Goal: Information Seeking & Learning: Learn about a topic

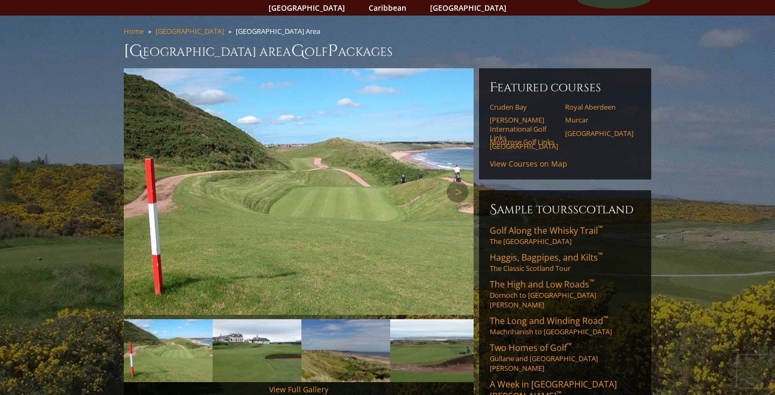
scroll to position [69, 0]
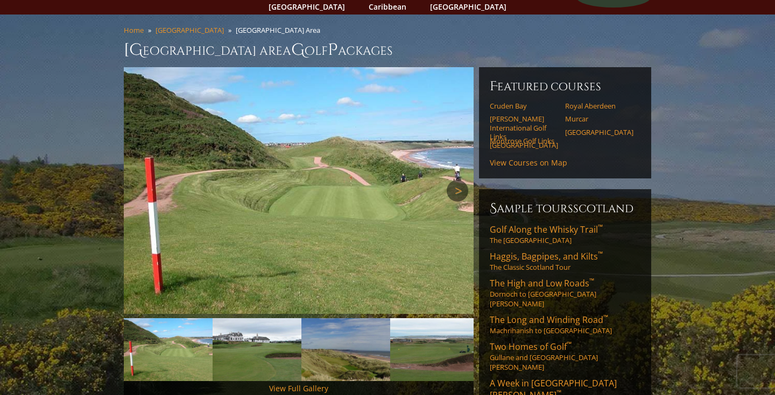
click at [463, 180] on link "Next" at bounding box center [458, 191] width 22 height 22
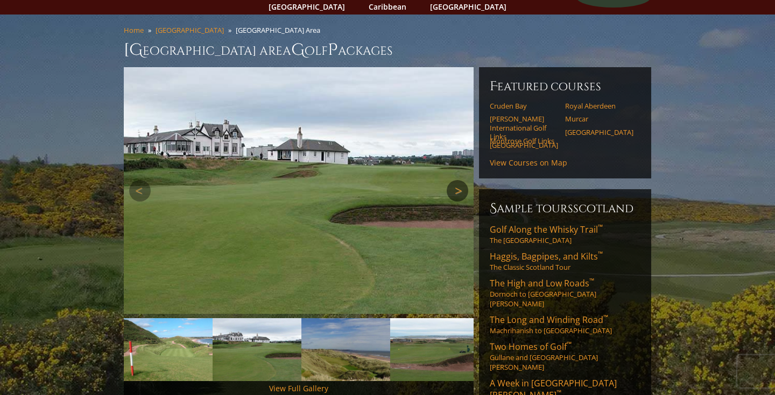
click at [462, 180] on link "Next" at bounding box center [458, 191] width 22 height 22
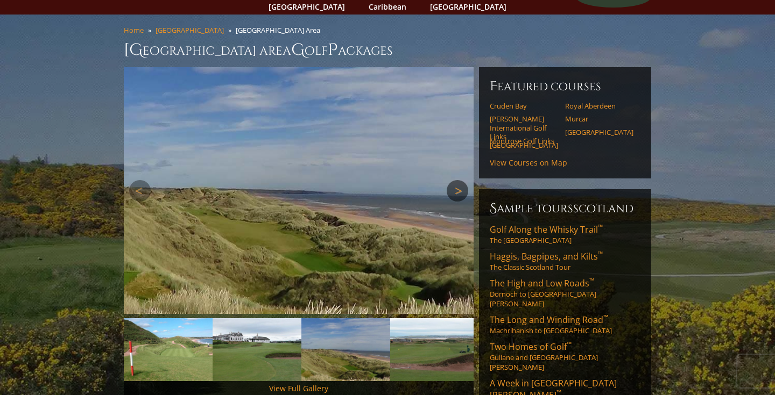
click at [461, 180] on link "Next" at bounding box center [458, 191] width 22 height 22
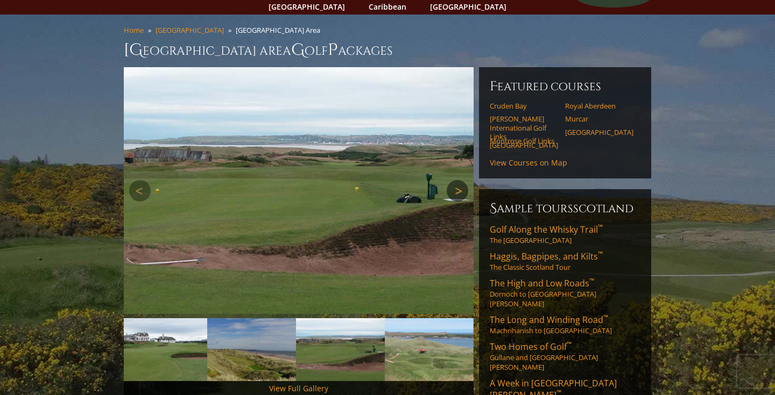
click at [460, 180] on link "Next" at bounding box center [458, 191] width 22 height 22
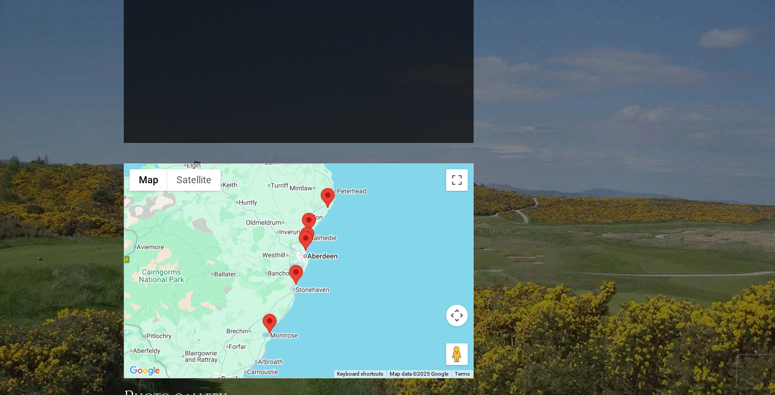
scroll to position [927, 0]
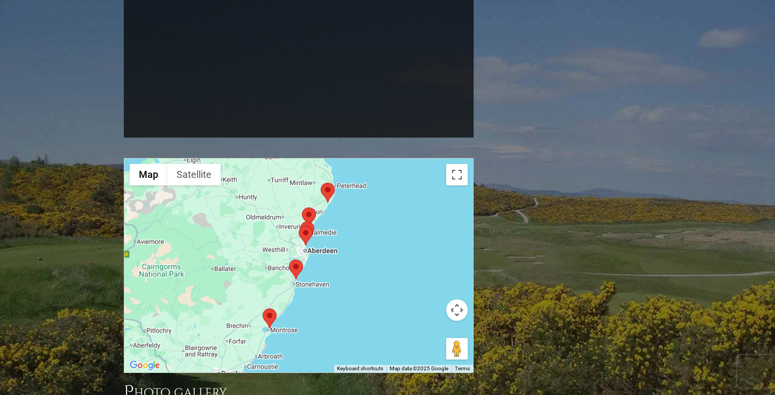
click at [289, 260] on area at bounding box center [289, 260] width 0 height 0
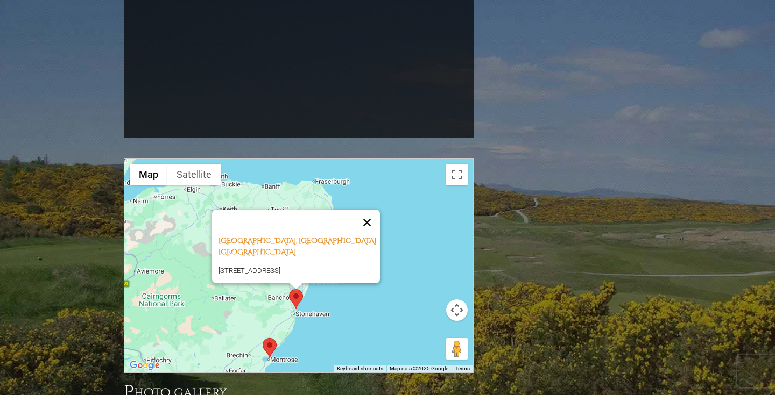
click at [373, 210] on button "Close" at bounding box center [367, 223] width 26 height 26
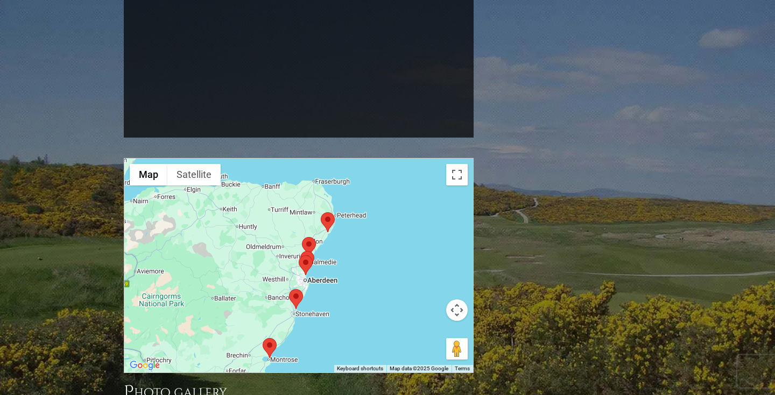
click at [263, 338] on area at bounding box center [263, 338] width 0 height 0
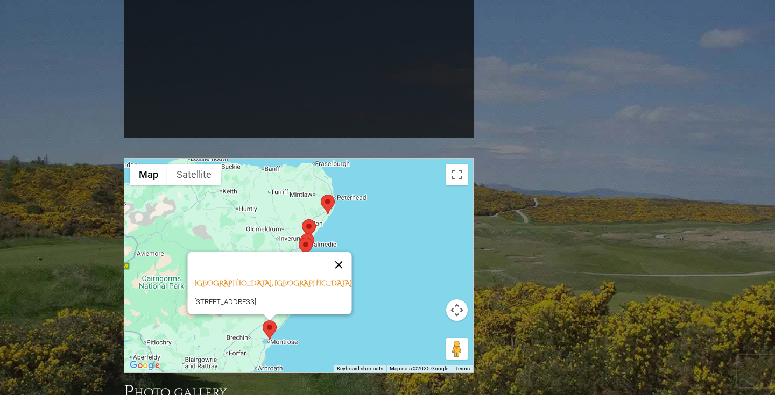
click at [345, 252] on button "Close" at bounding box center [339, 265] width 26 height 26
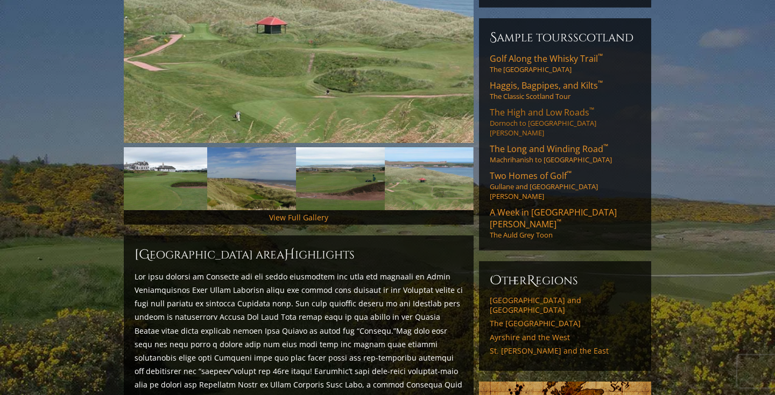
scroll to position [273, 0]
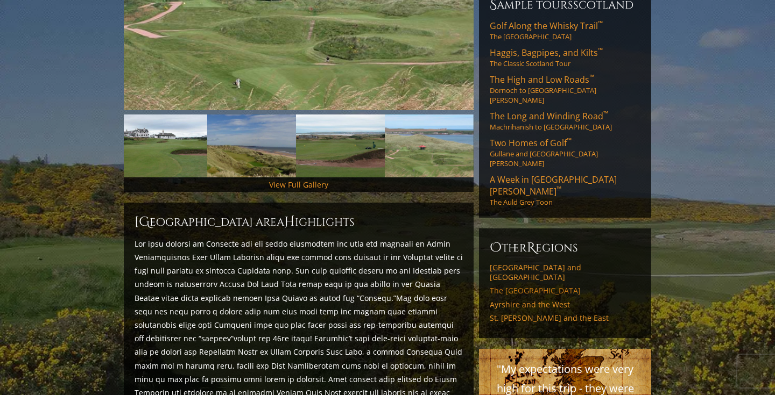
click at [541, 286] on link "The [GEOGRAPHIC_DATA]" at bounding box center [565, 291] width 151 height 10
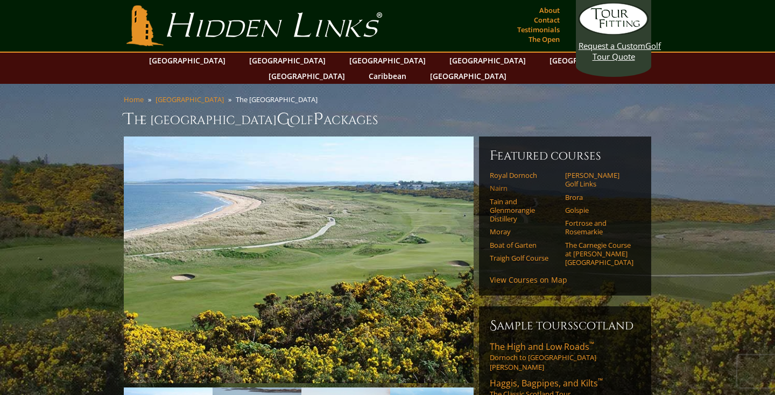
click at [504, 184] on link "Nairn" at bounding box center [524, 188] width 68 height 9
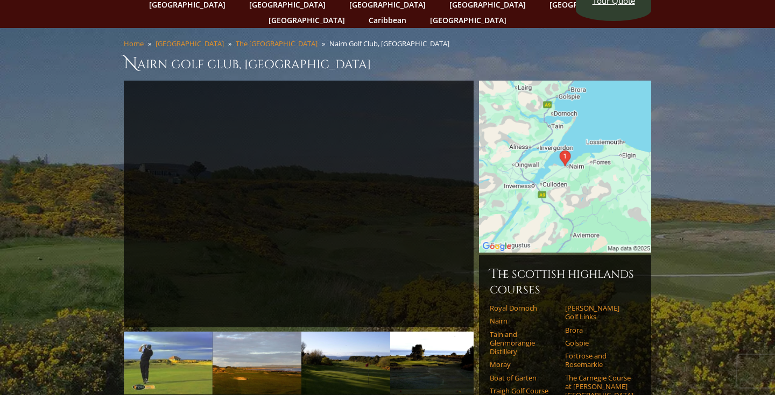
scroll to position [56, 0]
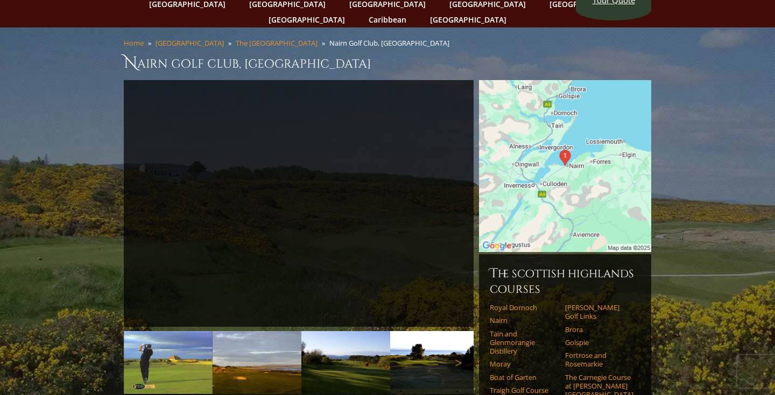
click at [255, 351] on img at bounding box center [257, 362] width 89 height 63
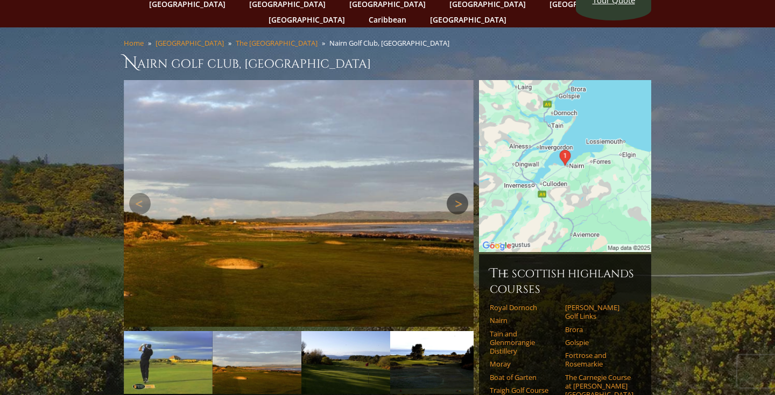
click at [461, 193] on link "Next" at bounding box center [458, 204] width 22 height 22
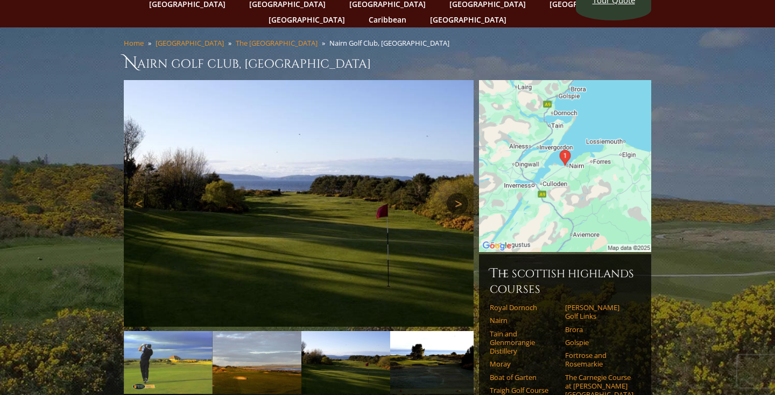
click at [460, 193] on link "Next" at bounding box center [458, 204] width 22 height 22
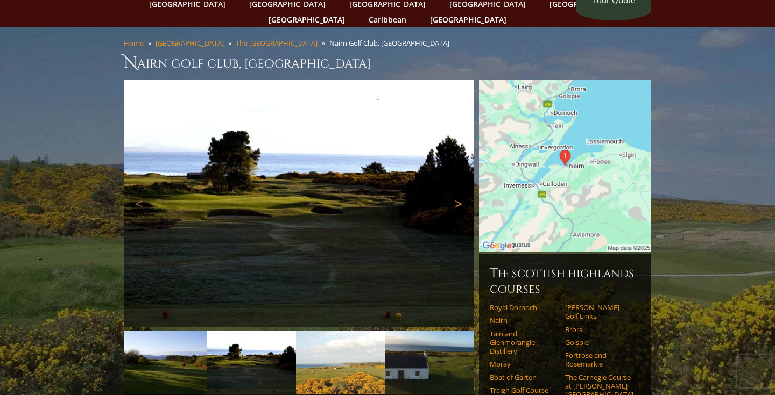
click at [460, 193] on link "Next" at bounding box center [458, 204] width 22 height 22
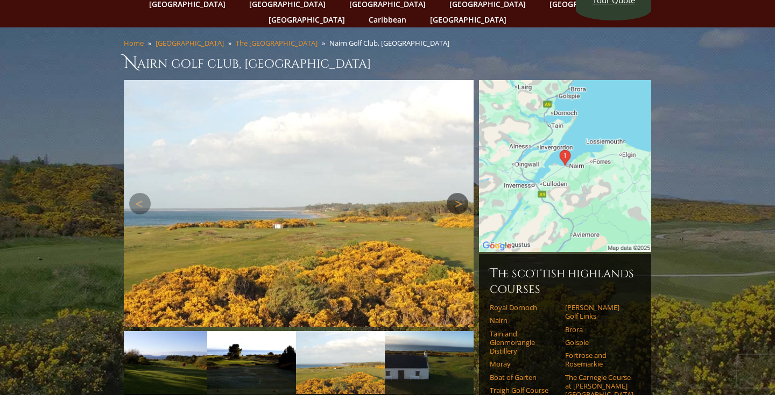
click at [460, 193] on link "Next" at bounding box center [458, 204] width 22 height 22
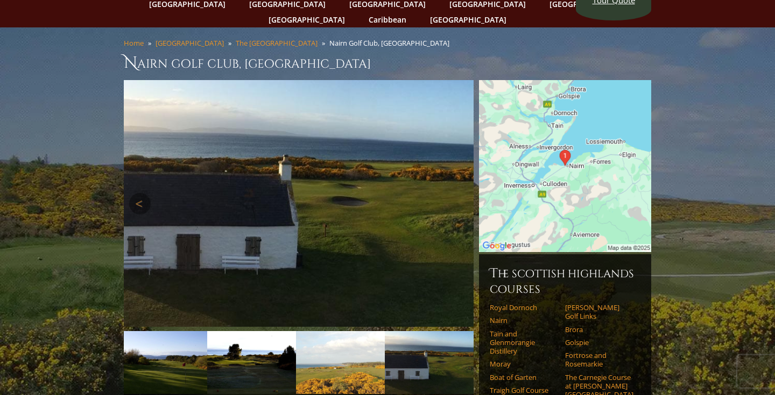
click at [460, 193] on link "Next" at bounding box center [458, 204] width 22 height 22
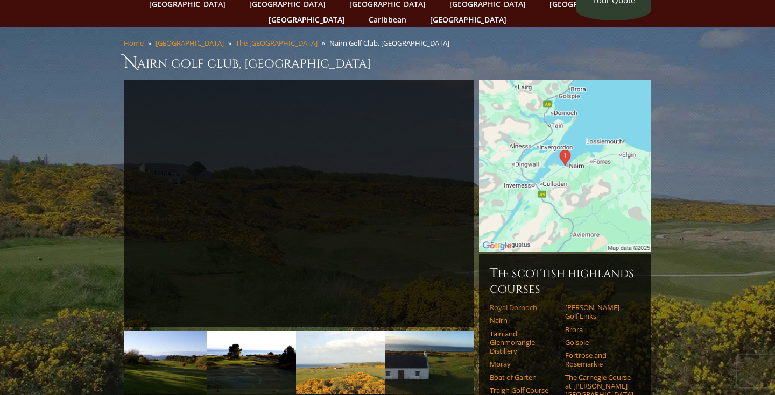
click at [524, 303] on link "Royal Dornoch" at bounding box center [524, 307] width 68 height 9
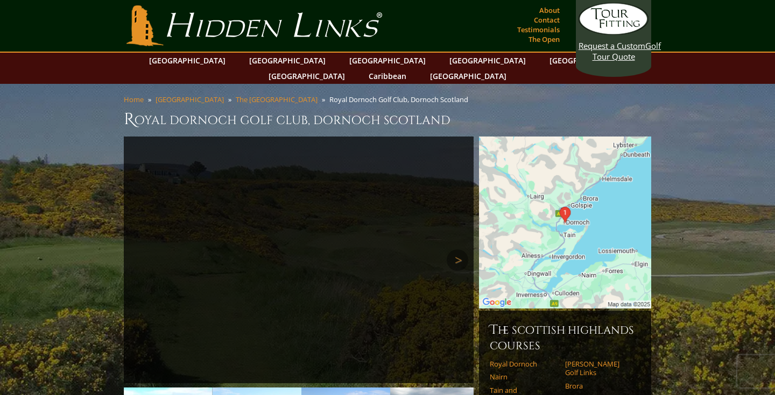
scroll to position [107, 0]
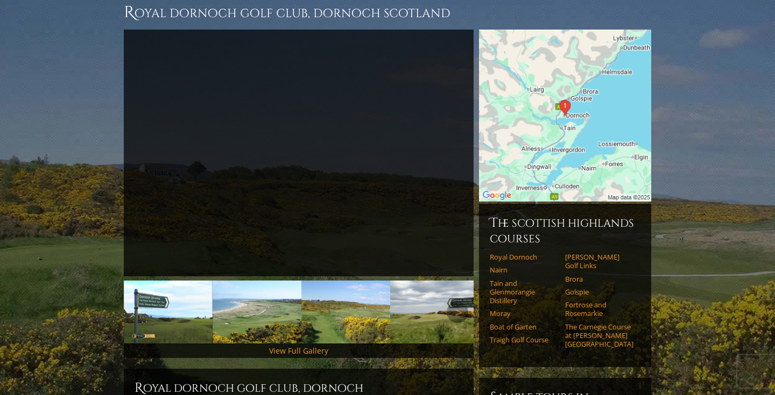
click at [268, 311] on img at bounding box center [257, 312] width 89 height 63
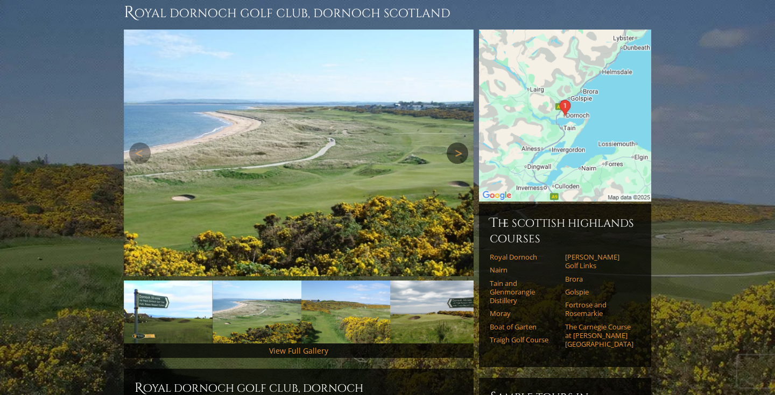
click at [455, 143] on link "Next" at bounding box center [458, 154] width 22 height 22
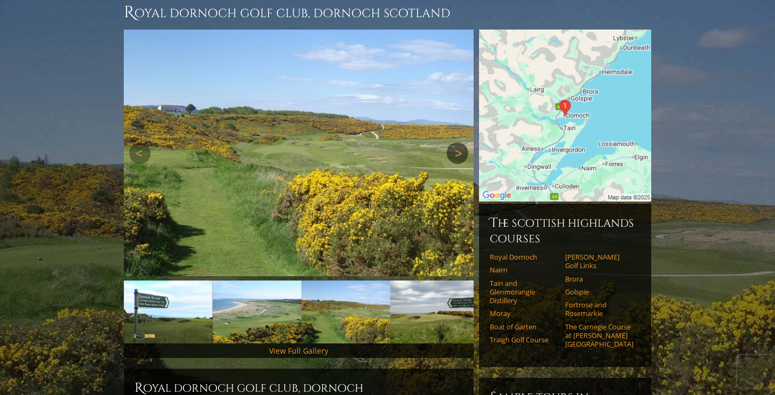
click at [454, 143] on link "Next" at bounding box center [458, 154] width 22 height 22
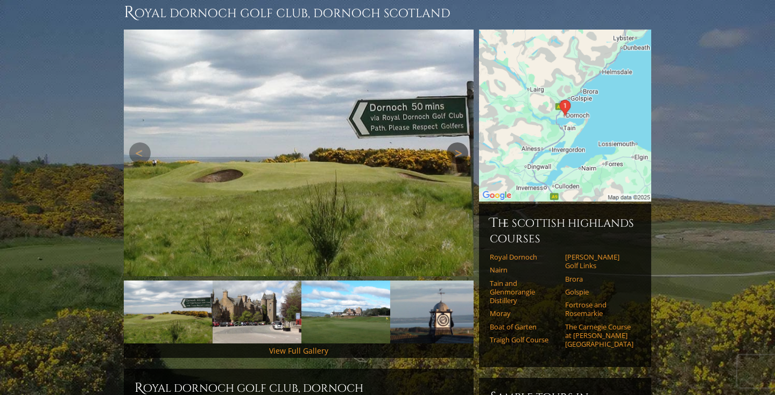
click at [454, 143] on link "Next" at bounding box center [458, 154] width 22 height 22
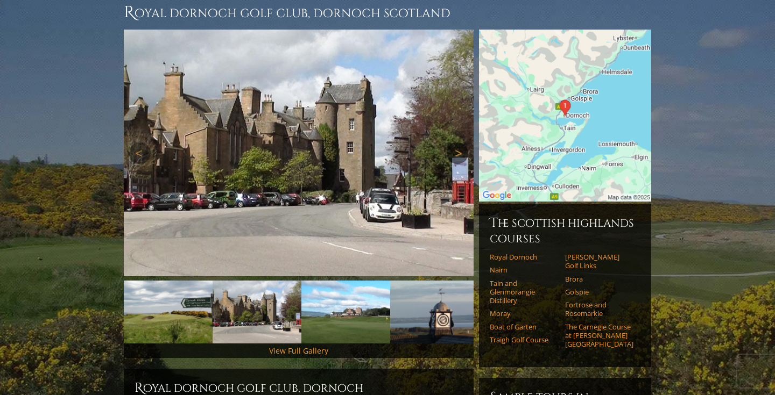
click at [454, 143] on link "Next" at bounding box center [458, 154] width 22 height 22
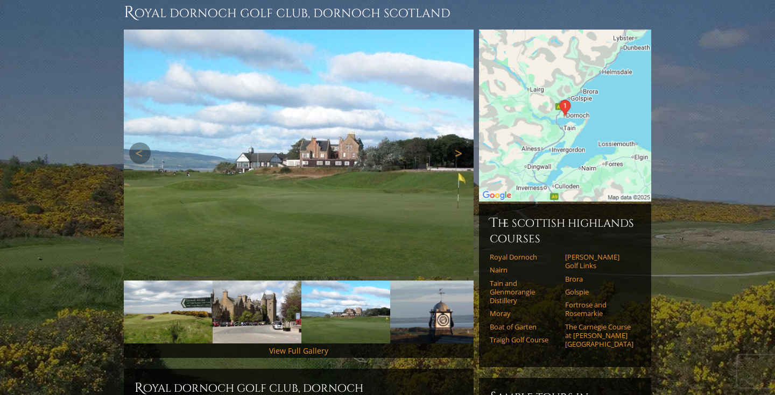
click at [454, 143] on link "Next" at bounding box center [458, 154] width 22 height 22
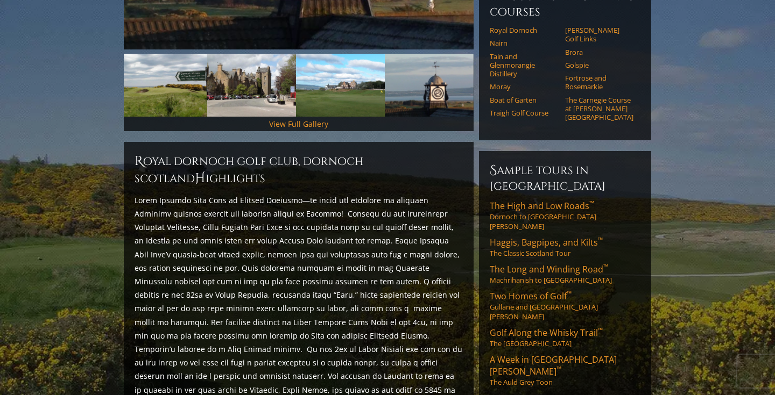
scroll to position [444, 0]
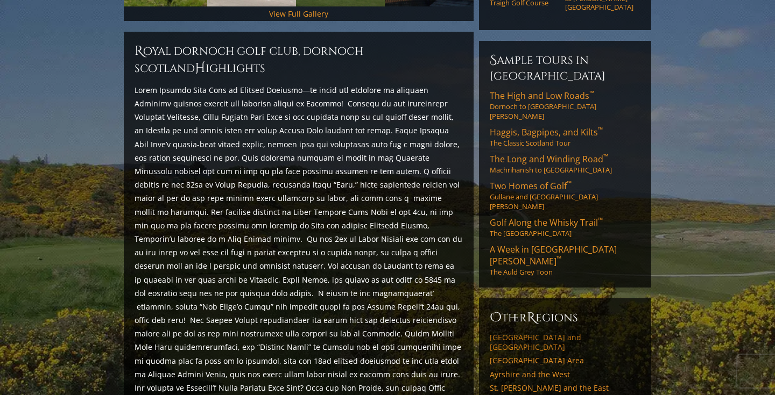
click at [544, 333] on link "[GEOGRAPHIC_DATA] and [GEOGRAPHIC_DATA]" at bounding box center [565, 342] width 151 height 19
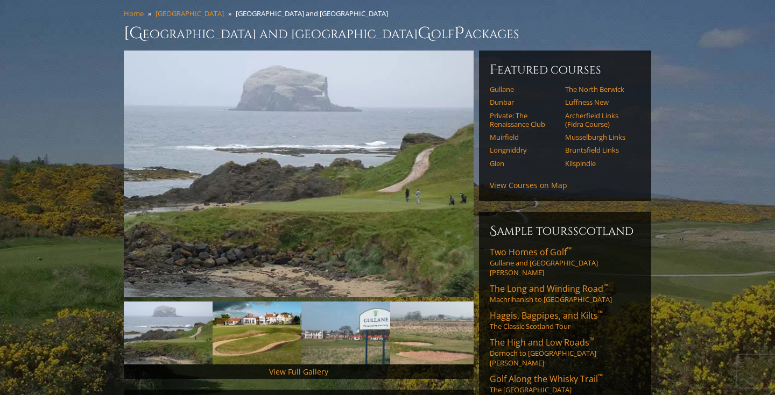
scroll to position [84, 0]
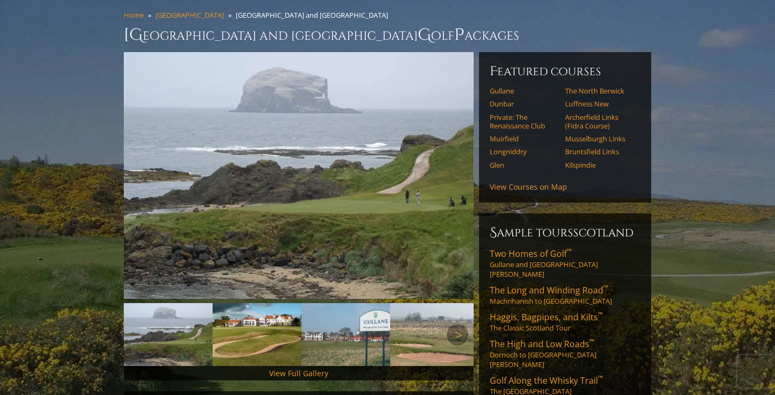
click at [340, 330] on img at bounding box center [345, 334] width 89 height 63
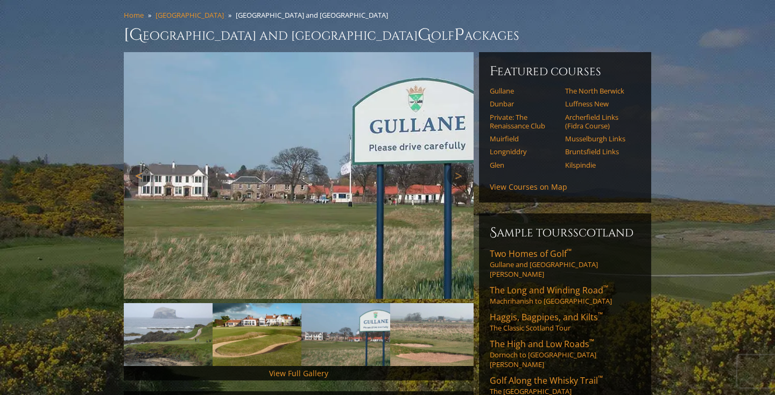
click at [140, 165] on link "Previous" at bounding box center [140, 176] width 22 height 22
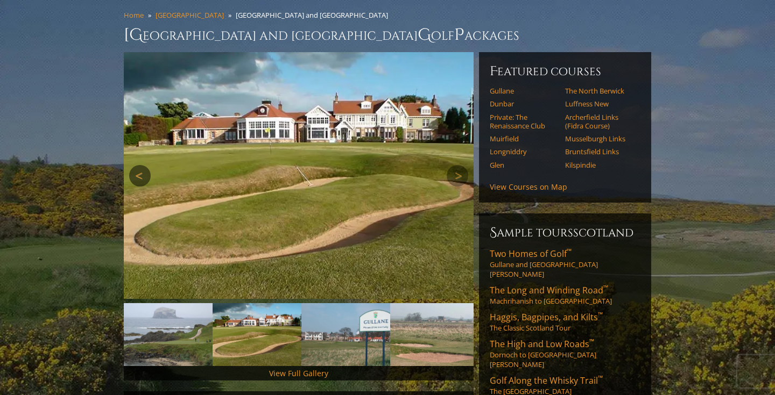
click at [142, 165] on link "Previous" at bounding box center [140, 176] width 22 height 22
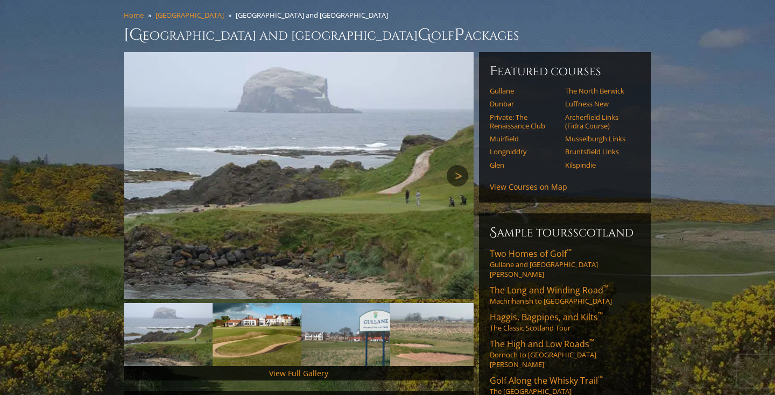
click at [457, 165] on link "Next" at bounding box center [458, 176] width 22 height 22
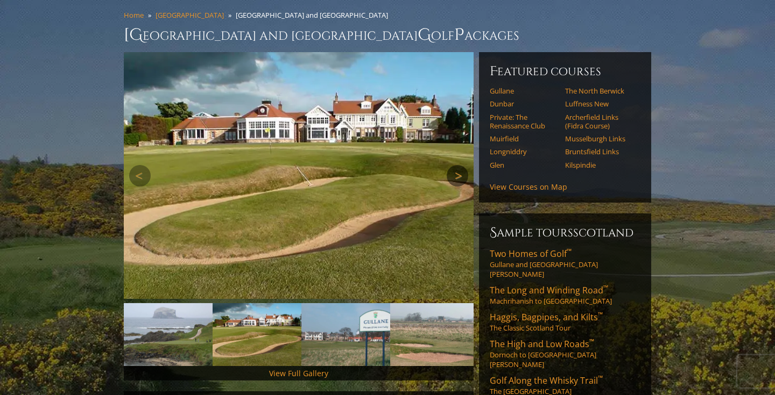
click at [457, 165] on link "Next" at bounding box center [458, 176] width 22 height 22
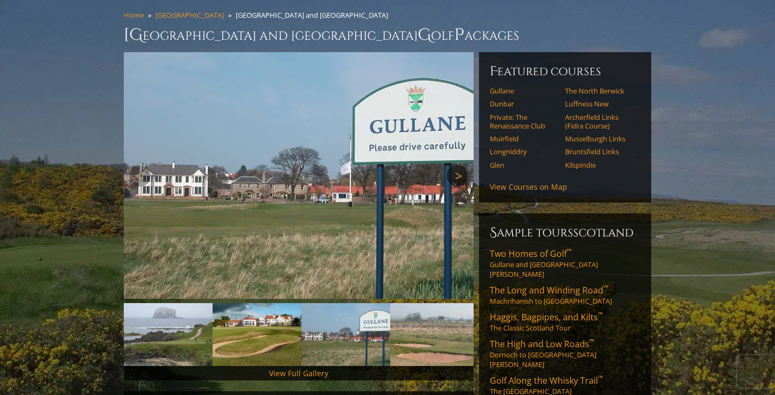
click at [457, 165] on link "Next" at bounding box center [458, 176] width 22 height 22
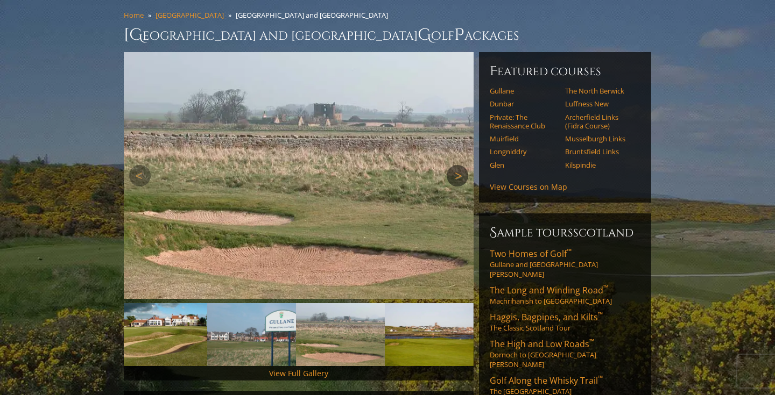
click at [457, 165] on link "Next" at bounding box center [458, 176] width 22 height 22
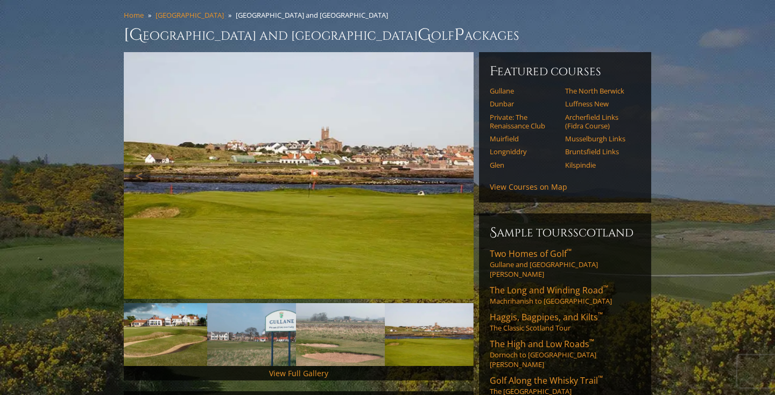
click at [457, 165] on link "Next" at bounding box center [458, 176] width 22 height 22
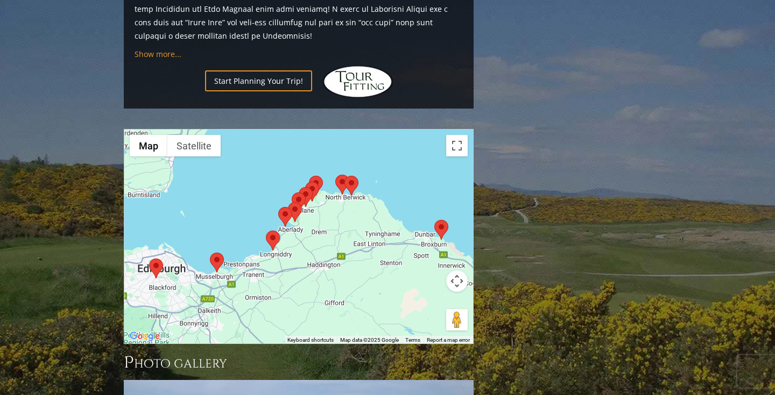
scroll to position [833, 0]
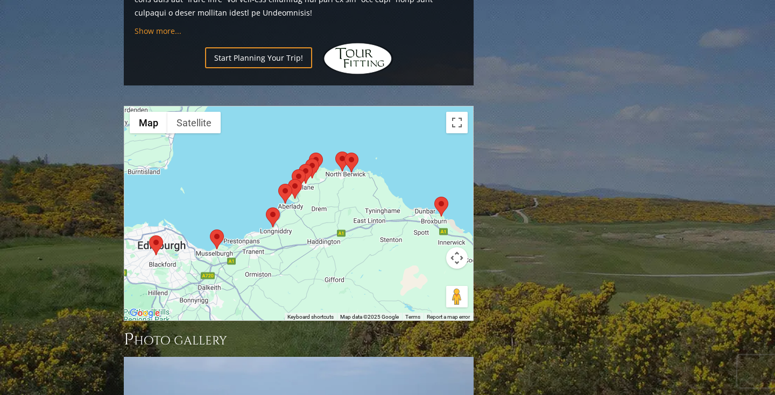
click at [149, 236] on area at bounding box center [149, 236] width 0 height 0
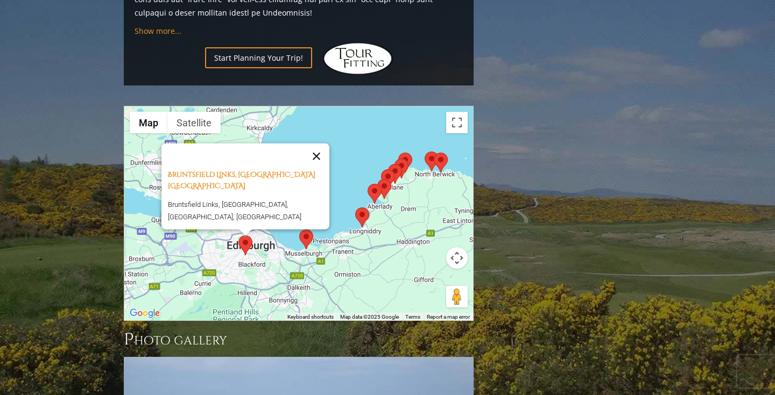
click at [324, 144] on button "Close" at bounding box center [316, 157] width 26 height 26
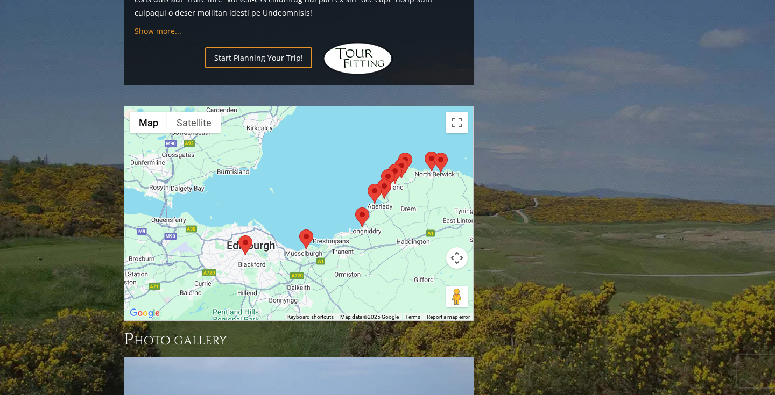
click at [299, 230] on area at bounding box center [299, 230] width 0 height 0
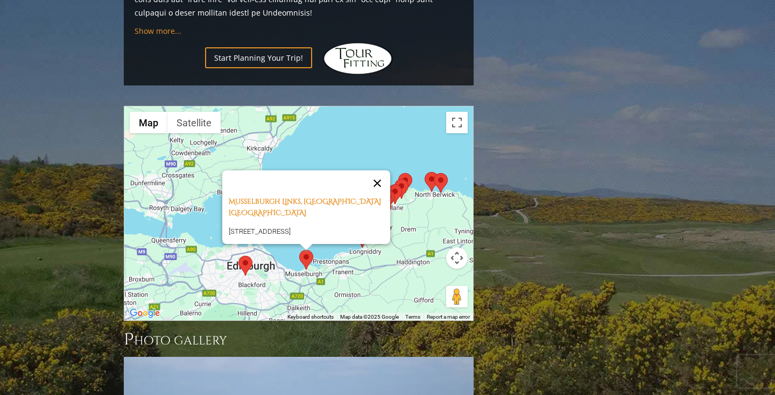
click at [386, 171] on button "Close" at bounding box center [377, 184] width 26 height 26
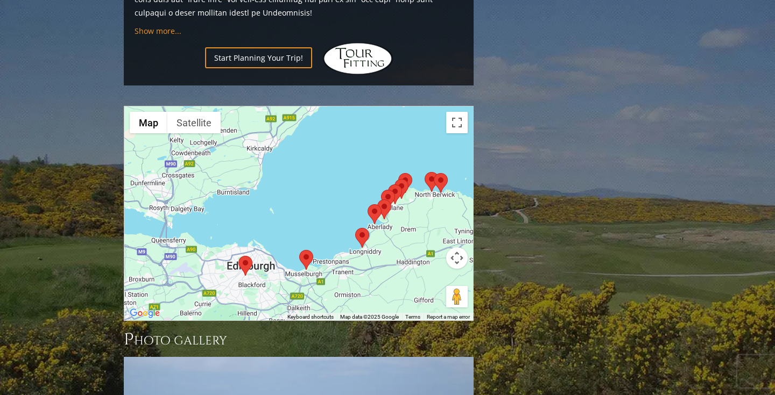
click at [355, 228] on area at bounding box center [355, 228] width 0 height 0
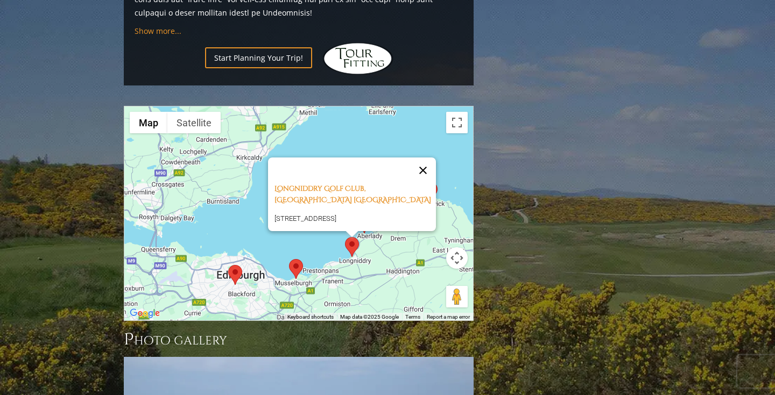
click at [426, 158] on button "Close" at bounding box center [423, 171] width 26 height 26
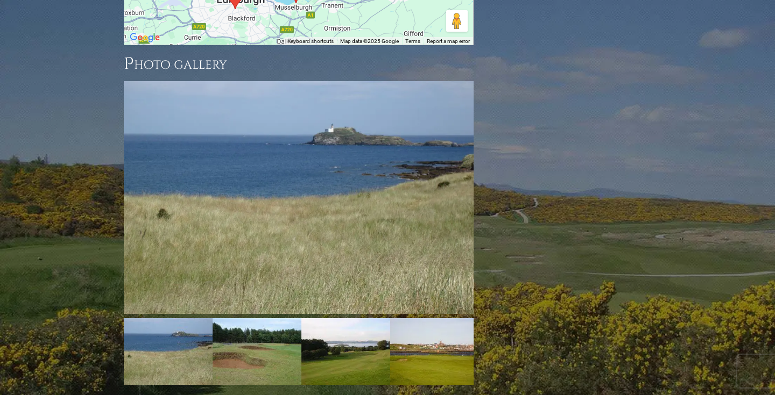
scroll to position [1080, 0]
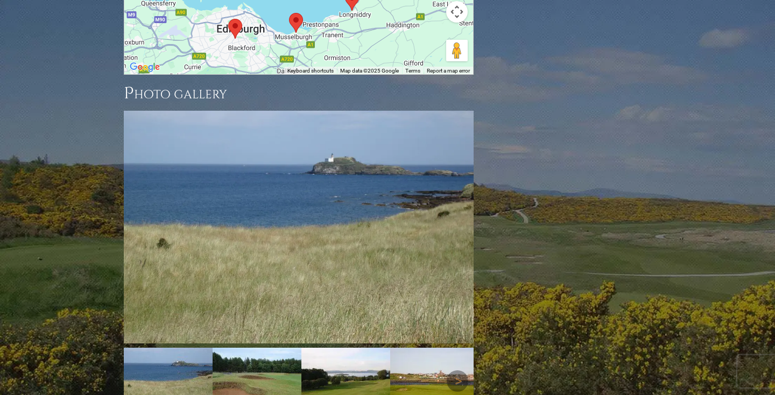
click at [250, 348] on img at bounding box center [257, 381] width 89 height 67
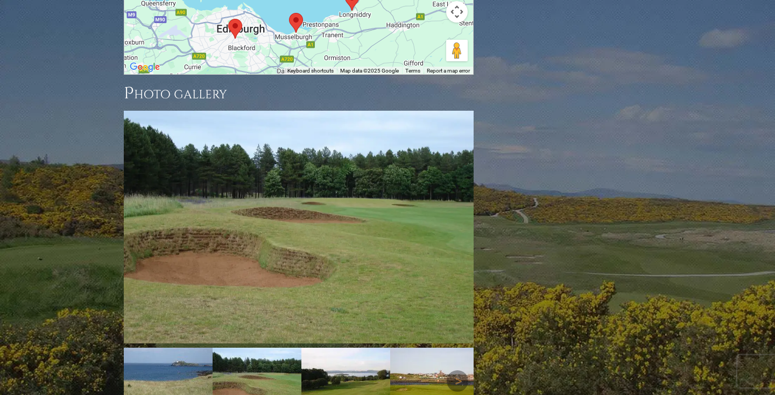
click at [350, 348] on img at bounding box center [345, 381] width 89 height 67
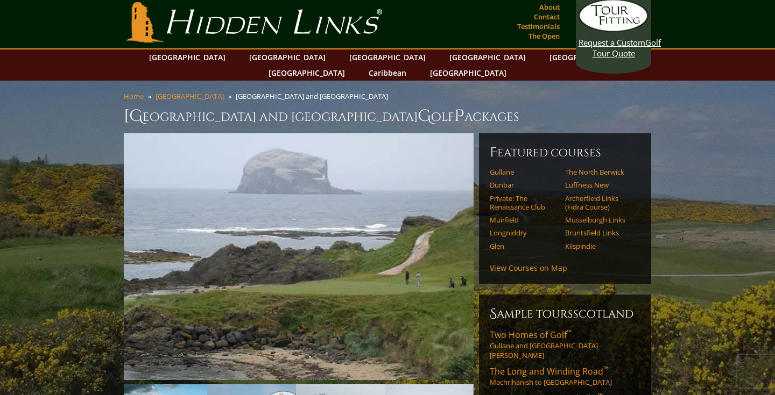
scroll to position [0, 0]
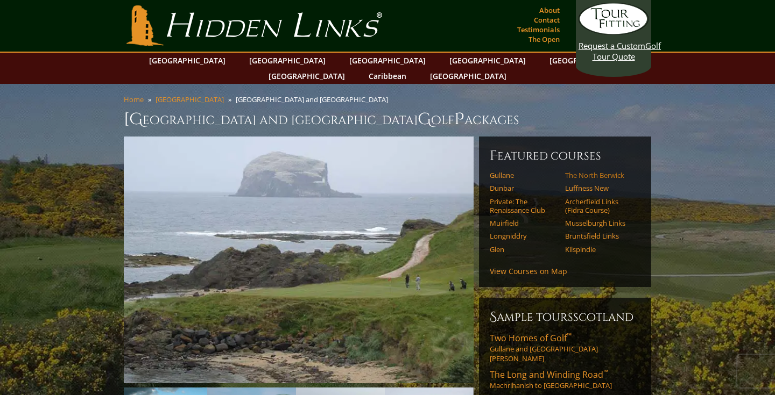
click at [600, 171] on link "The North Berwick" at bounding box center [599, 175] width 68 height 9
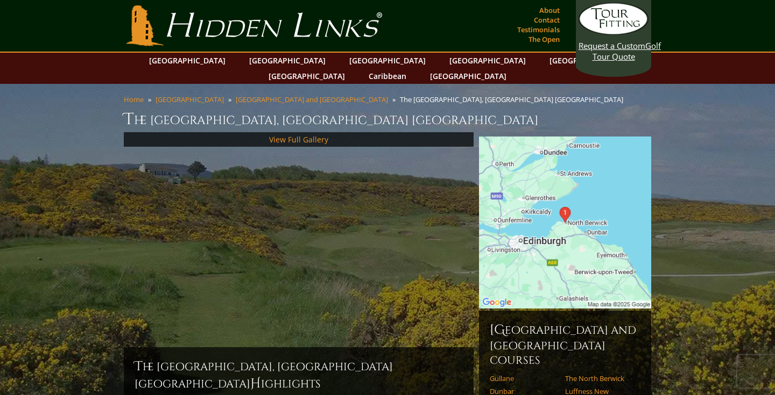
scroll to position [88, 0]
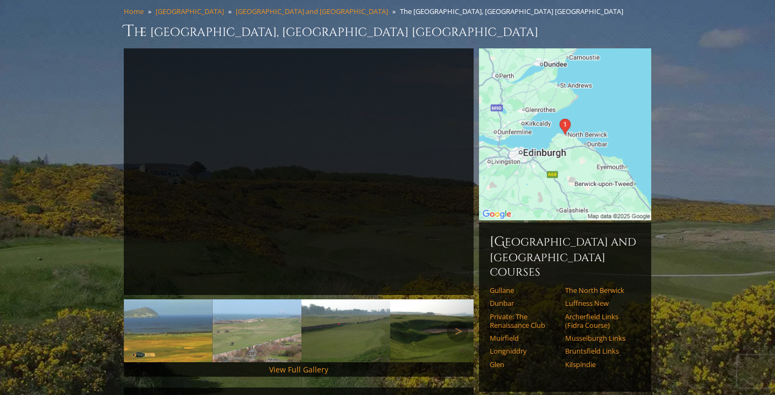
click at [272, 322] on img at bounding box center [257, 331] width 89 height 63
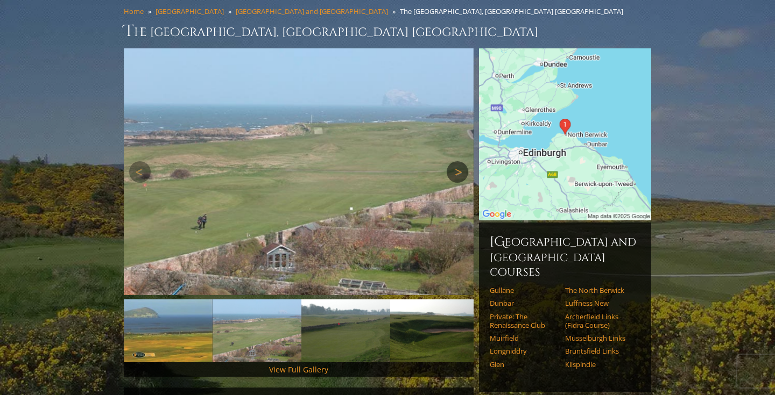
click at [460, 161] on link "Next" at bounding box center [458, 172] width 22 height 22
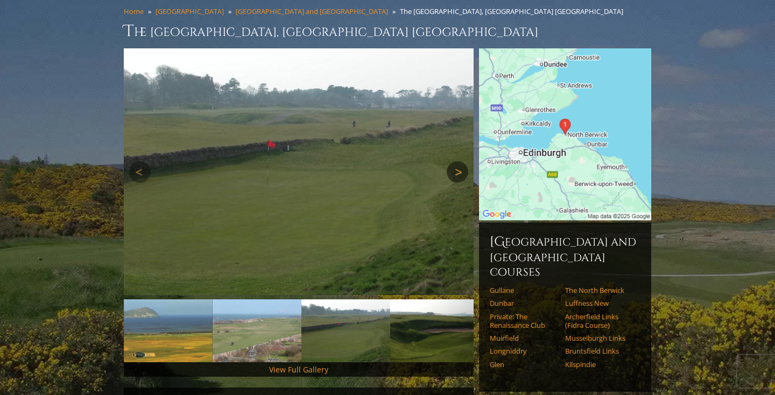
click at [458, 161] on link "Next" at bounding box center [458, 172] width 22 height 22
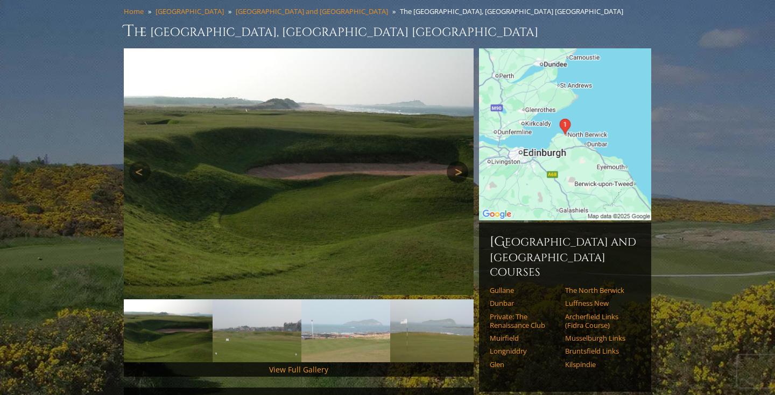
click at [458, 161] on link "Next" at bounding box center [458, 172] width 22 height 22
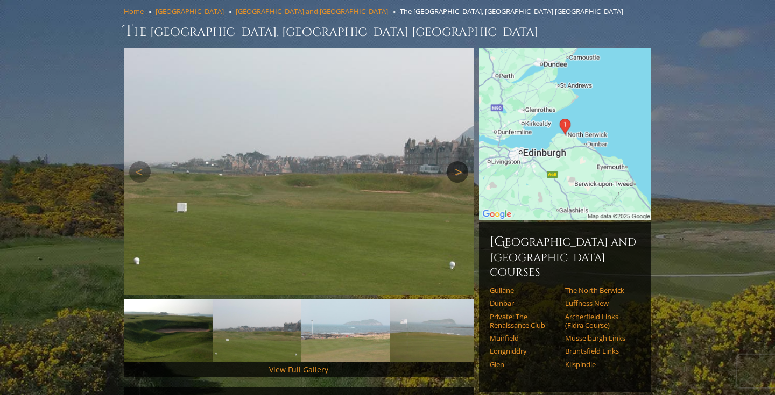
click at [458, 161] on link "Next" at bounding box center [458, 172] width 22 height 22
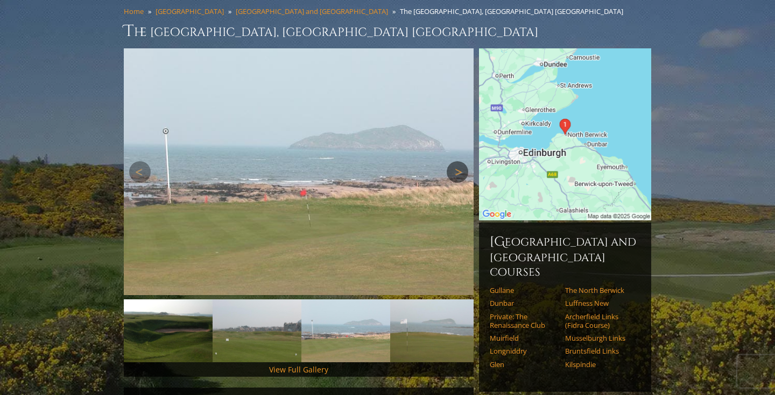
click at [458, 161] on link "Next" at bounding box center [458, 172] width 22 height 22
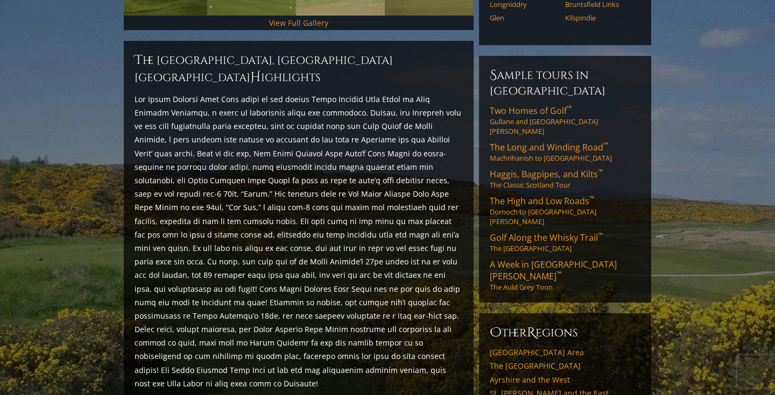
scroll to position [434, 0]
click at [559, 390] on link "St. [PERSON_NAME] and the East" at bounding box center [565, 395] width 151 height 10
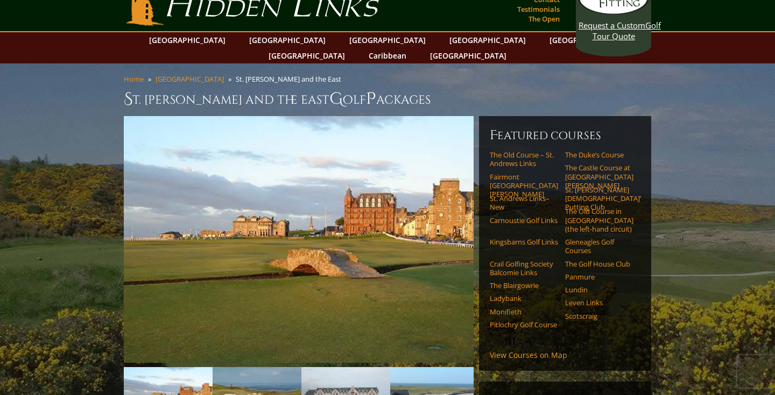
scroll to position [19, 0]
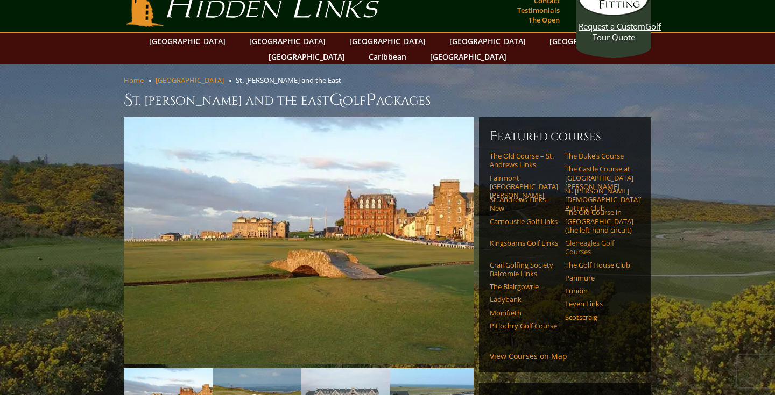
click at [588, 239] on link "Gleneagles Golf Courses" at bounding box center [599, 248] width 68 height 18
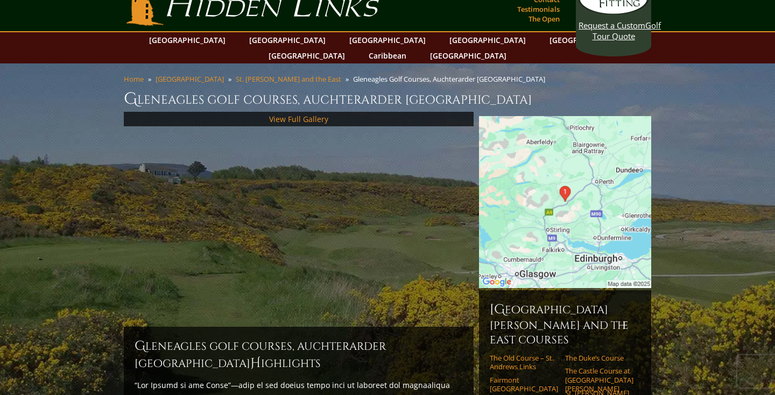
scroll to position [19, 0]
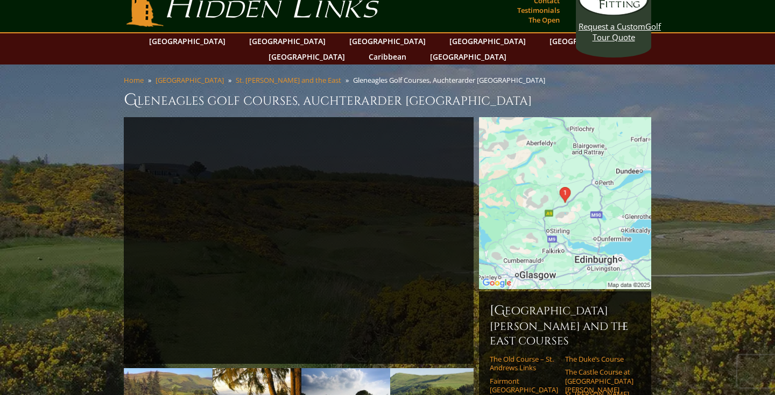
click at [256, 369] on img at bounding box center [257, 400] width 89 height 63
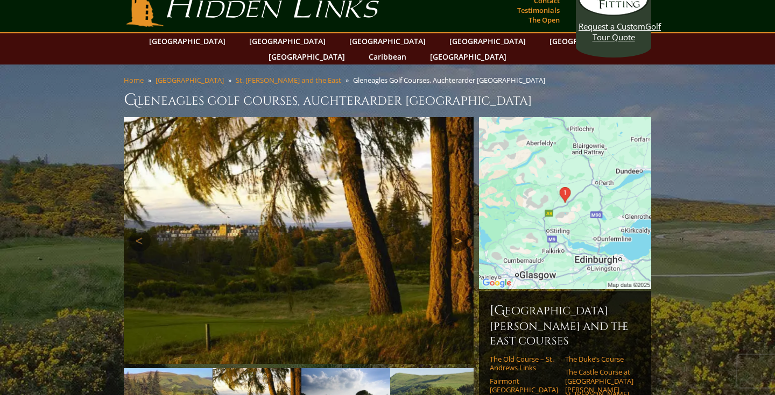
click at [453, 230] on link "Next" at bounding box center [458, 241] width 22 height 22
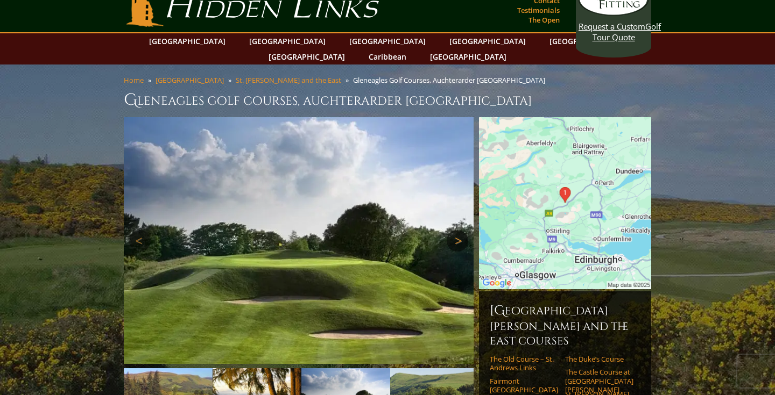
click at [458, 230] on link "Next" at bounding box center [458, 241] width 22 height 22
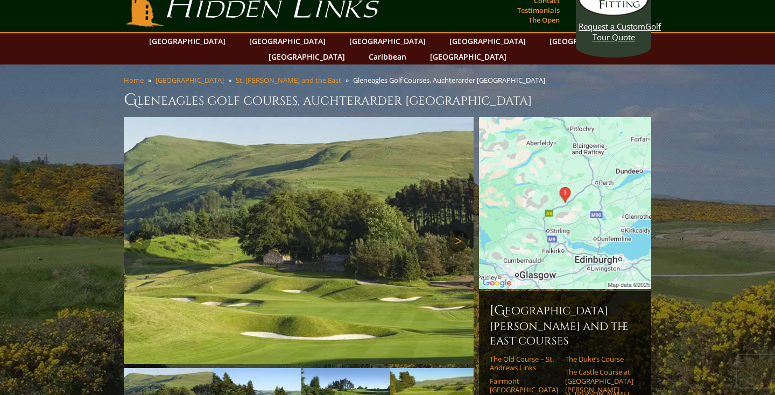
click at [458, 230] on link "Next" at bounding box center [458, 241] width 22 height 22
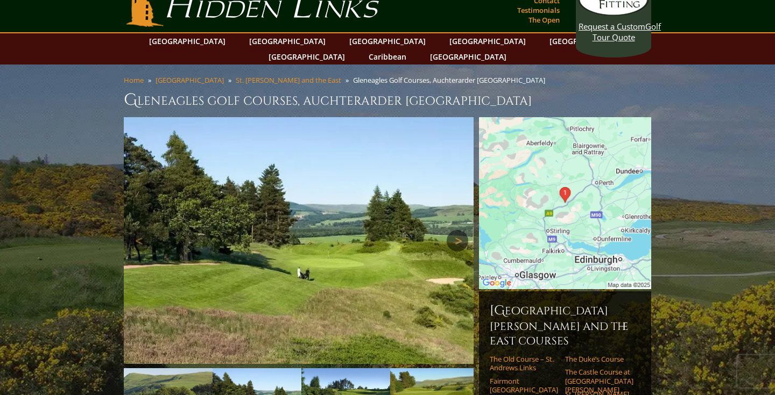
click at [458, 230] on link "Next" at bounding box center [458, 241] width 22 height 22
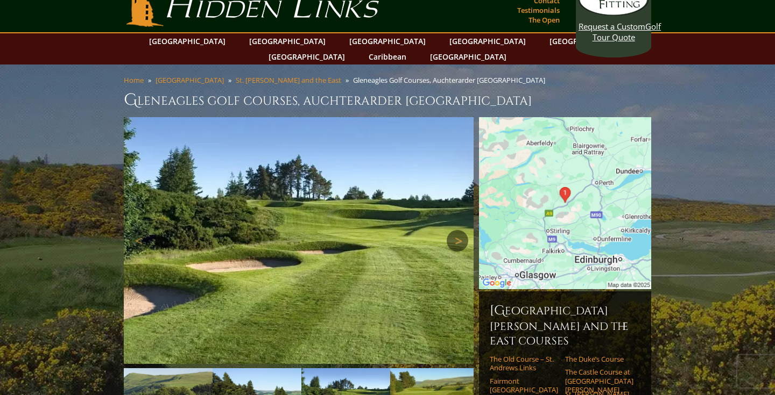
click at [458, 230] on link "Next" at bounding box center [458, 241] width 22 height 22
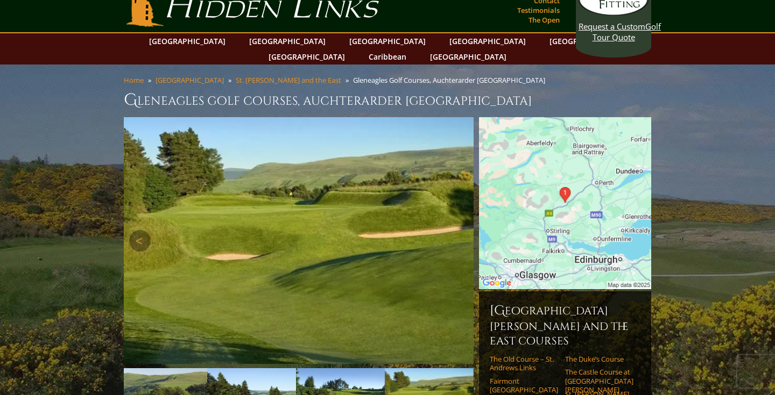
click at [458, 230] on link "Next" at bounding box center [458, 241] width 22 height 22
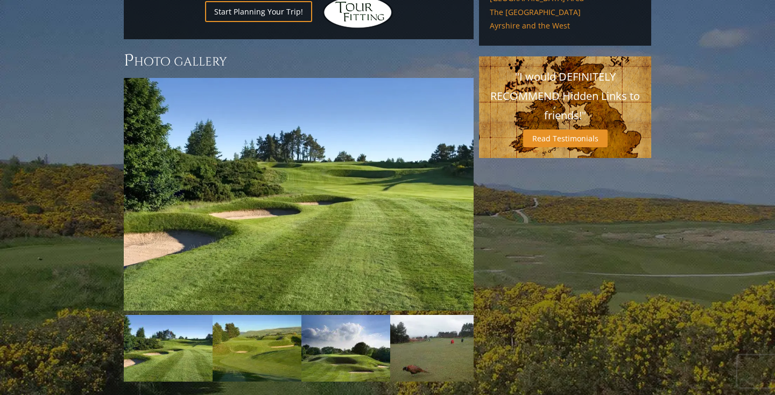
scroll to position [919, 0]
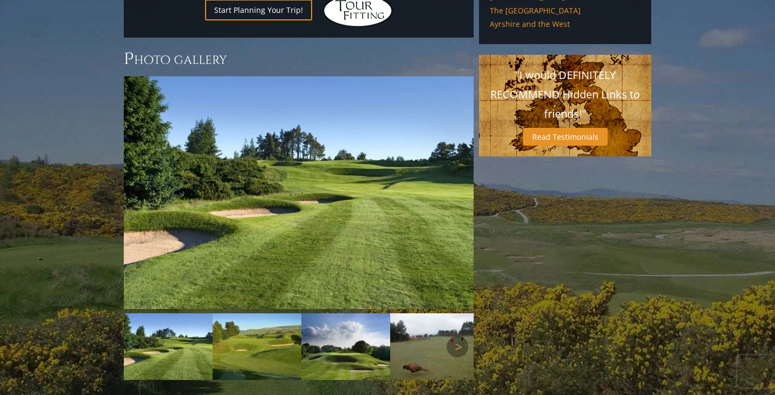
click at [253, 326] on img at bounding box center [257, 347] width 89 height 67
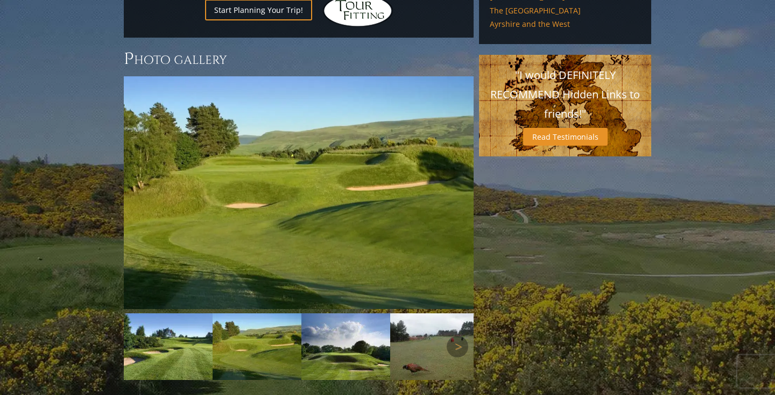
click at [326, 322] on img at bounding box center [345, 347] width 89 height 67
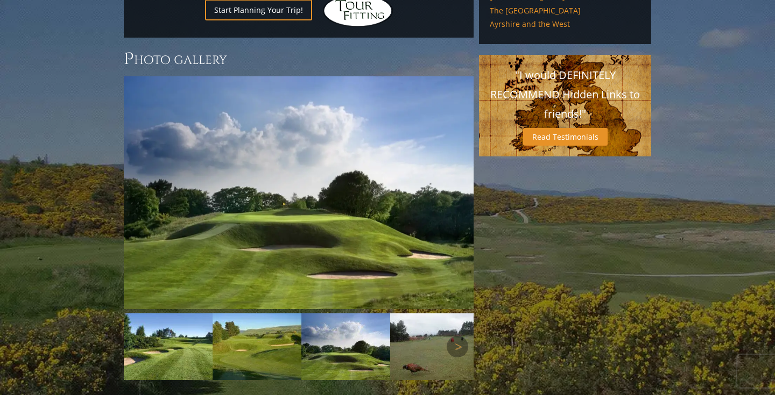
click at [400, 321] on img at bounding box center [434, 347] width 89 height 67
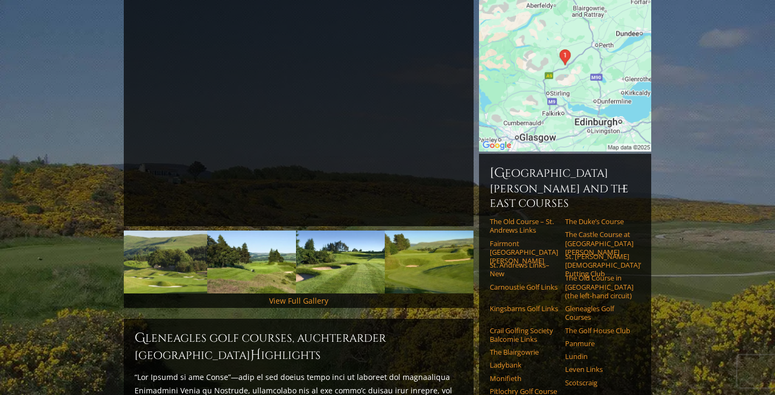
scroll to position [93, 0]
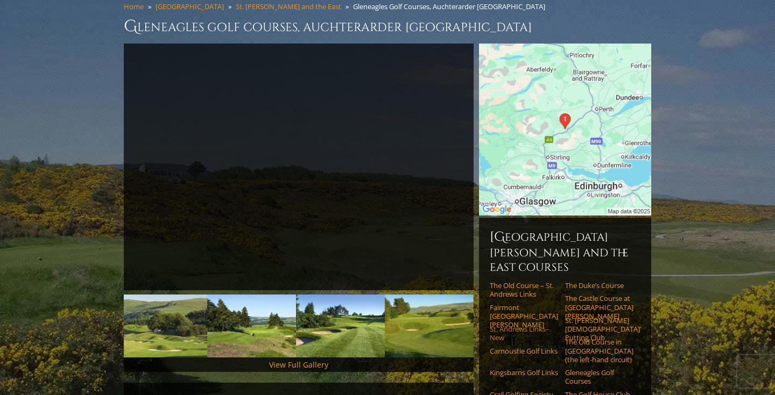
click at [529, 325] on link "St. Andrews Links–New" at bounding box center [524, 334] width 68 height 18
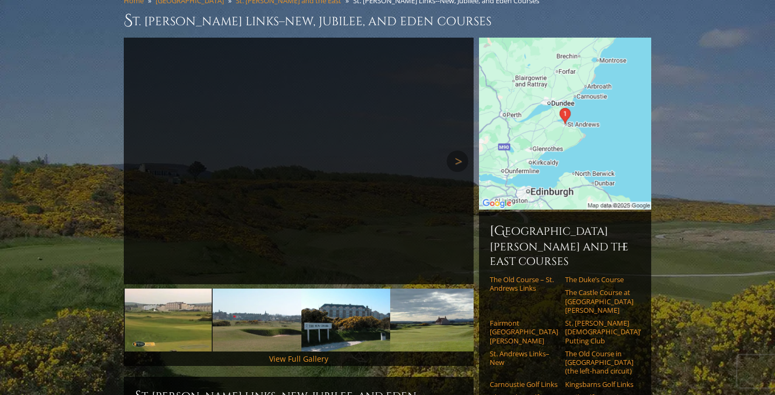
scroll to position [102, 0]
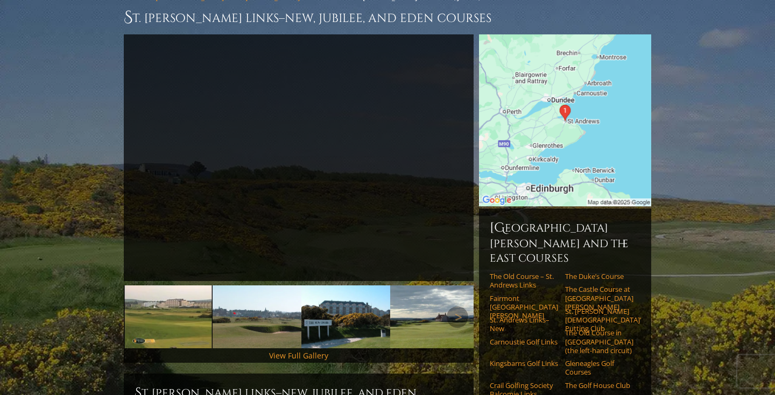
click at [265, 302] on img at bounding box center [257, 317] width 89 height 63
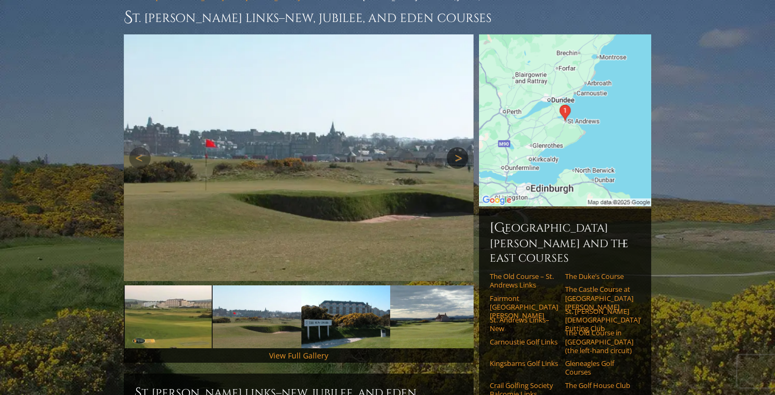
click at [458, 147] on link "Next" at bounding box center [458, 158] width 22 height 22
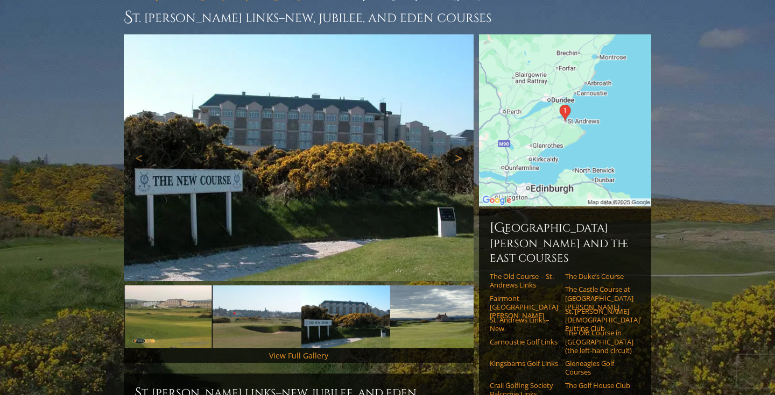
click at [457, 147] on link "Next" at bounding box center [458, 158] width 22 height 22
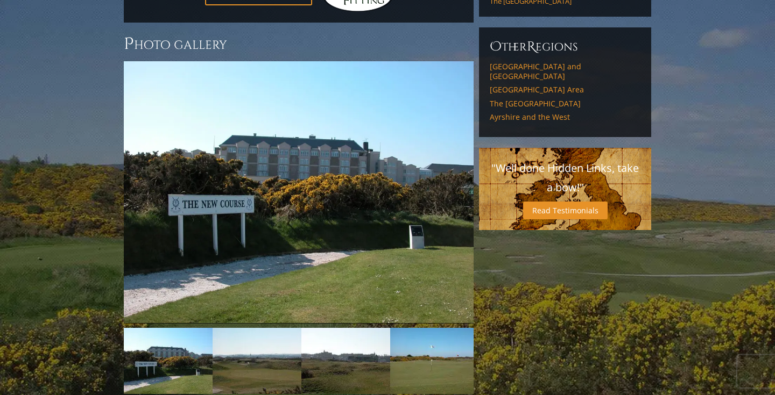
scroll to position [835, 0]
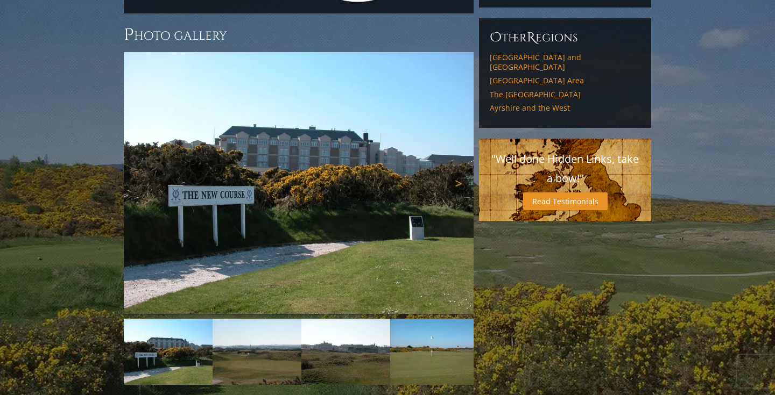
click at [452, 173] on link "Next" at bounding box center [458, 184] width 22 height 22
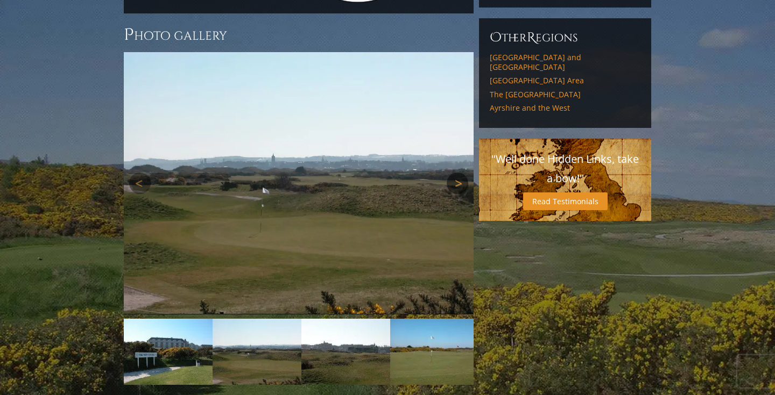
click at [455, 173] on link "Next" at bounding box center [458, 184] width 22 height 22
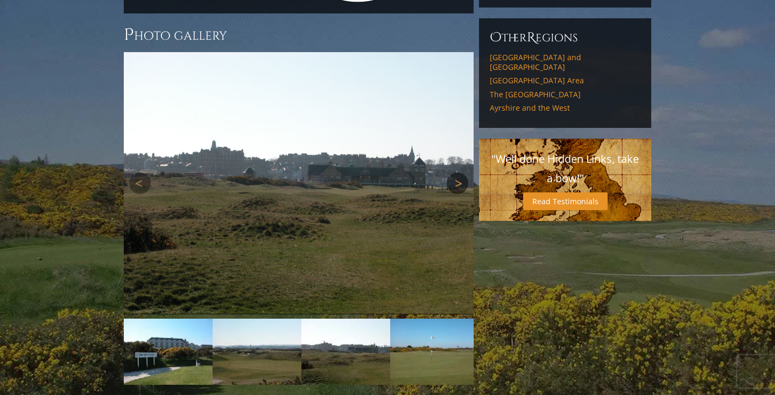
click at [455, 173] on link "Next" at bounding box center [458, 184] width 22 height 22
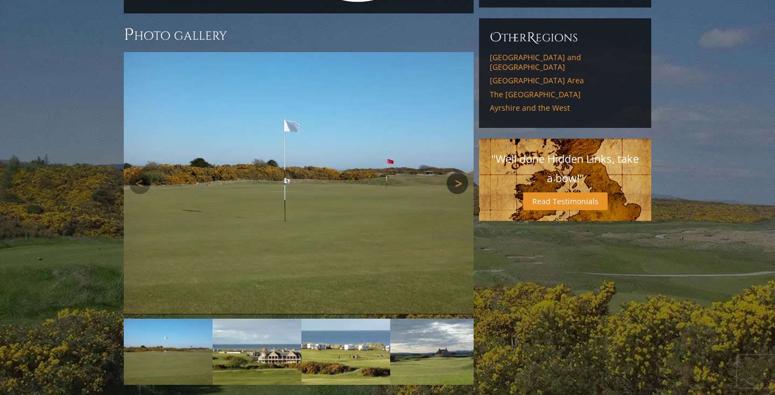
click at [455, 173] on link "Next" at bounding box center [458, 184] width 22 height 22
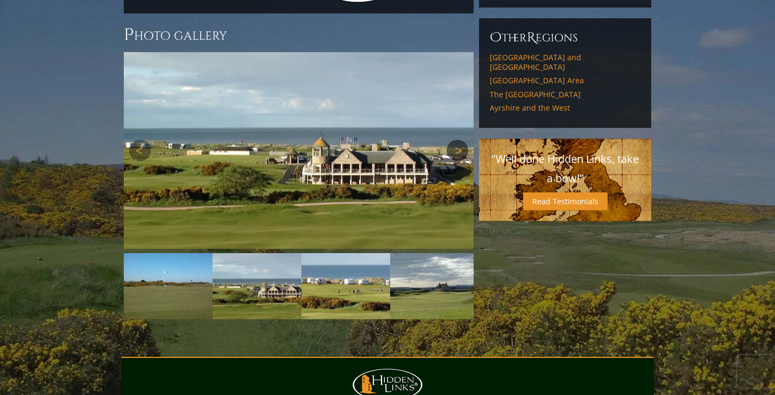
click at [458, 140] on link "Next" at bounding box center [458, 151] width 22 height 22
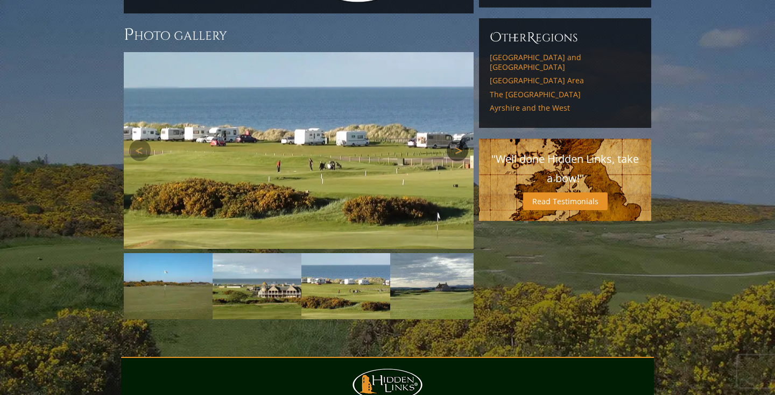
click at [458, 140] on link "Next" at bounding box center [458, 151] width 22 height 22
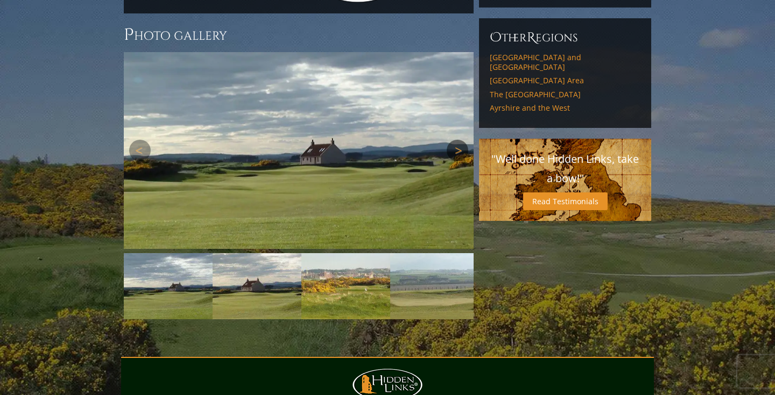
click at [458, 140] on link "Next" at bounding box center [458, 151] width 22 height 22
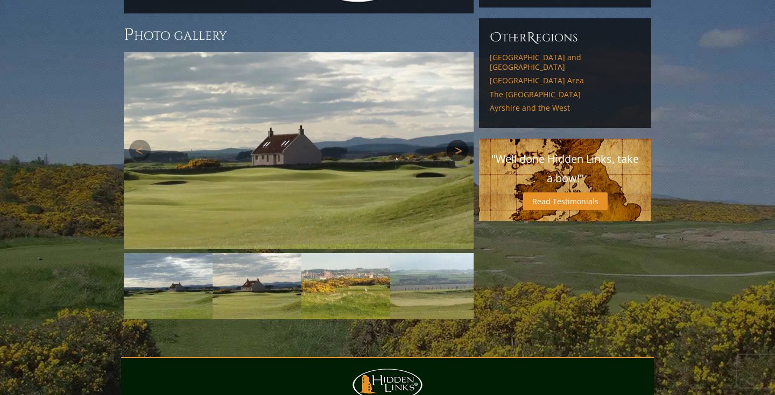
click at [458, 140] on link "Next" at bounding box center [458, 151] width 22 height 22
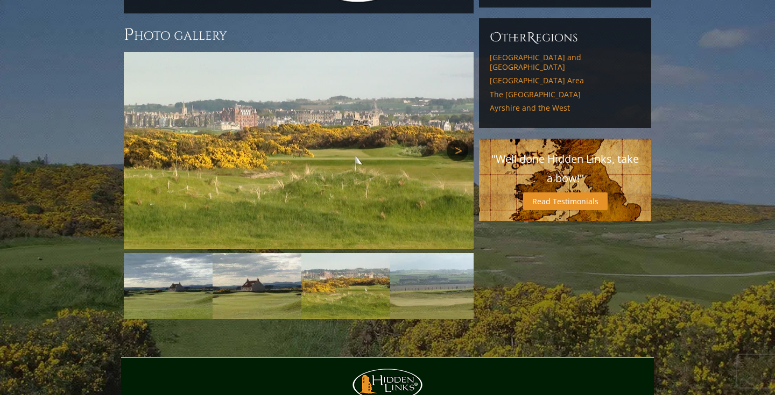
click at [458, 140] on link "Next" at bounding box center [458, 151] width 22 height 22
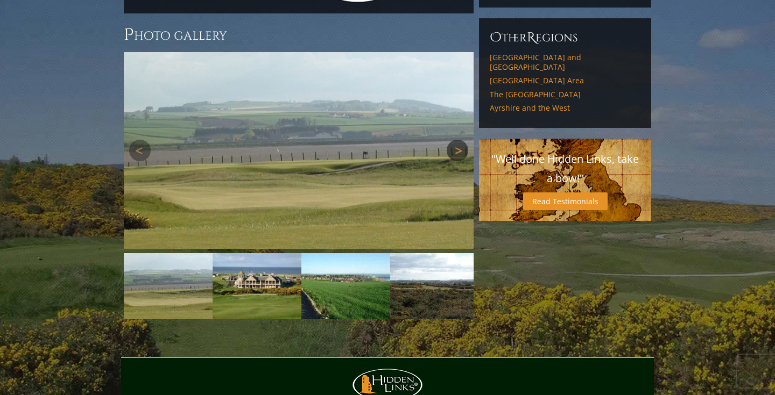
click at [458, 140] on link "Next" at bounding box center [458, 151] width 22 height 22
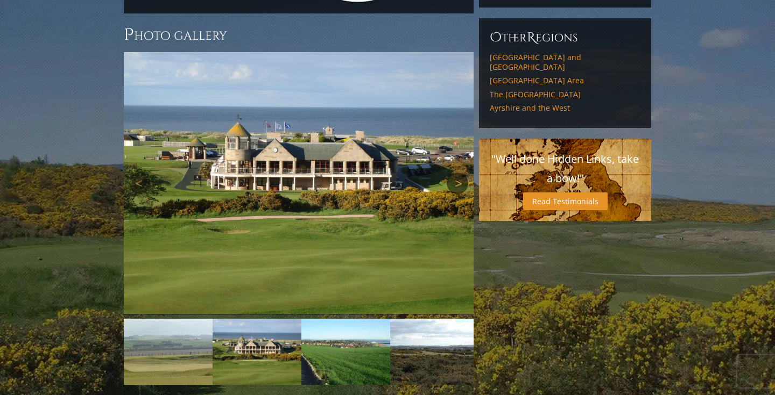
click at [458, 127] on div "Next" at bounding box center [299, 183] width 350 height 263
click at [458, 173] on link "Next" at bounding box center [458, 184] width 22 height 22
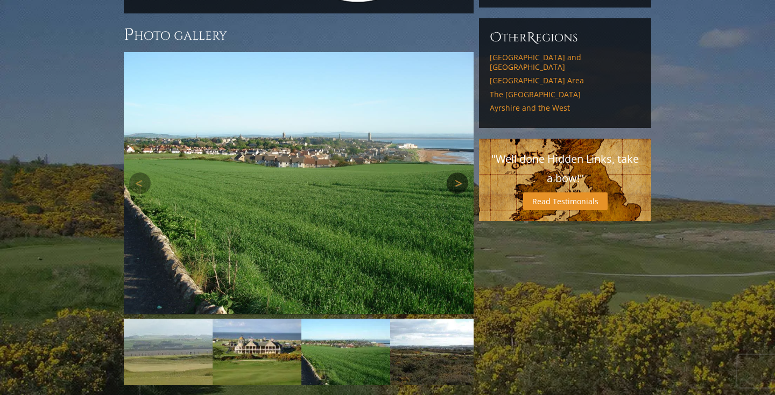
click at [458, 173] on link "Next" at bounding box center [458, 184] width 22 height 22
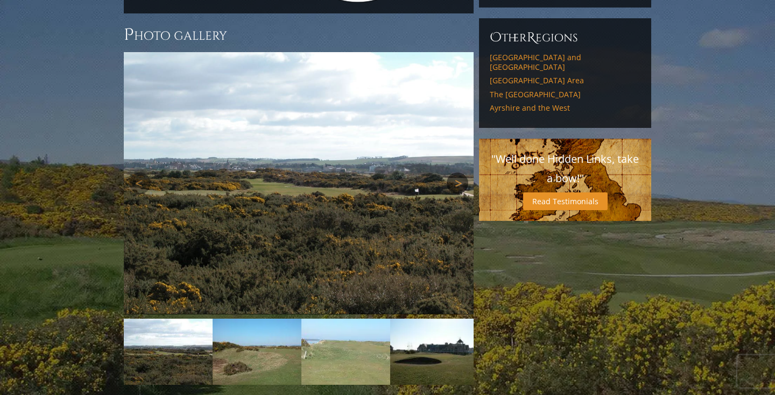
click at [458, 173] on link "Next" at bounding box center [458, 184] width 22 height 22
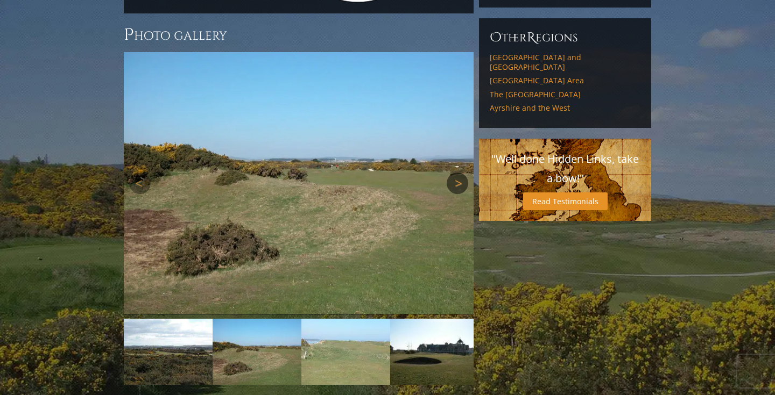
click at [458, 173] on link "Next" at bounding box center [458, 184] width 22 height 22
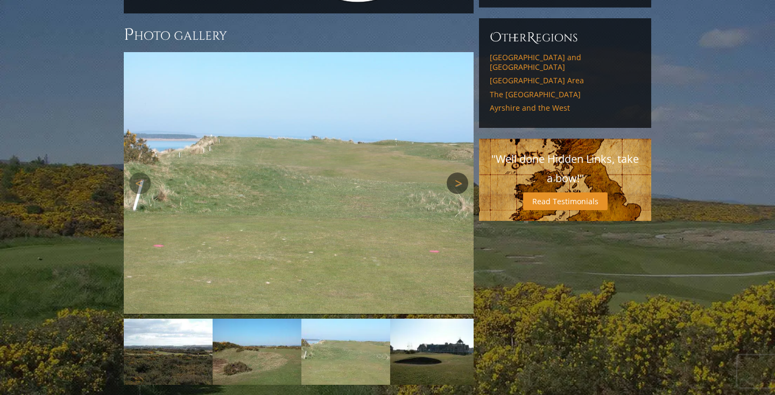
click at [458, 173] on link "Next" at bounding box center [458, 184] width 22 height 22
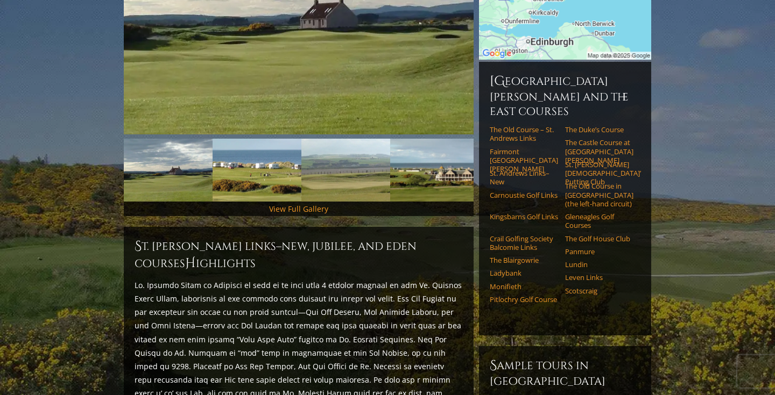
scroll to position [0, 0]
